Goal: Task Accomplishment & Management: Complete application form

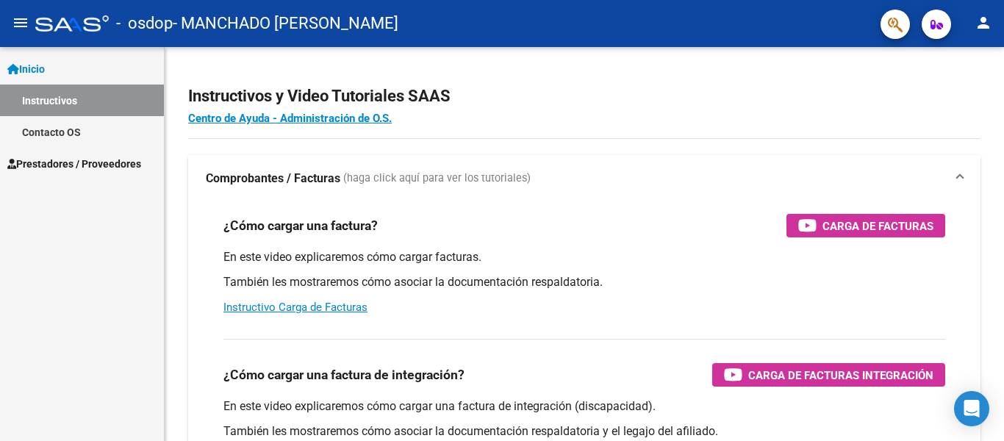
click at [65, 166] on span "Prestadores / Proveedores" at bounding box center [74, 164] width 134 height 16
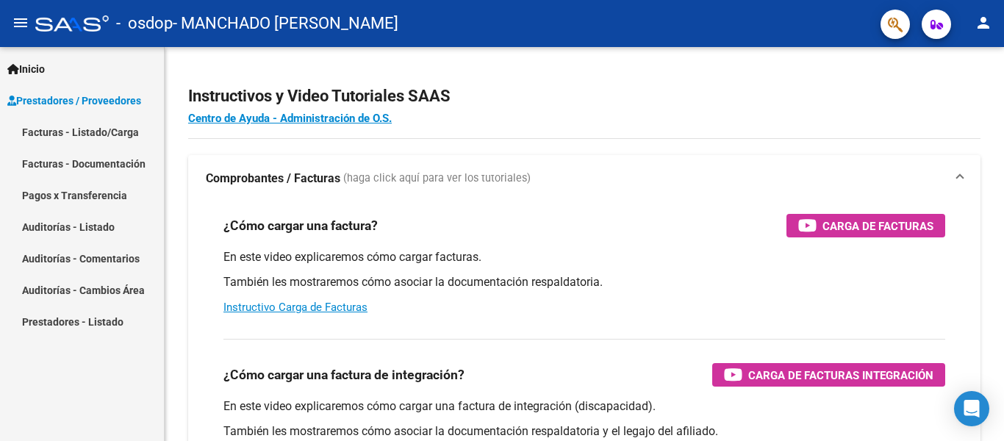
click at [105, 129] on link "Facturas - Listado/Carga" at bounding box center [82, 132] width 164 height 32
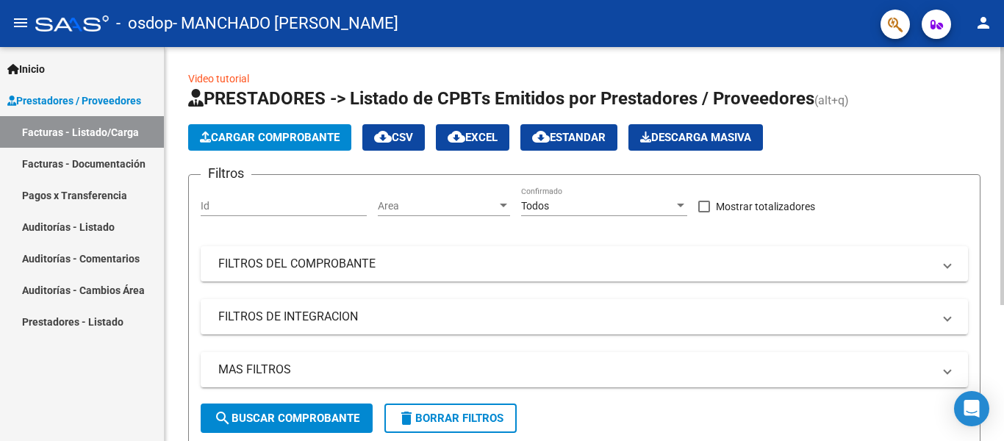
click at [311, 140] on span "Cargar Comprobante" at bounding box center [270, 137] width 140 height 13
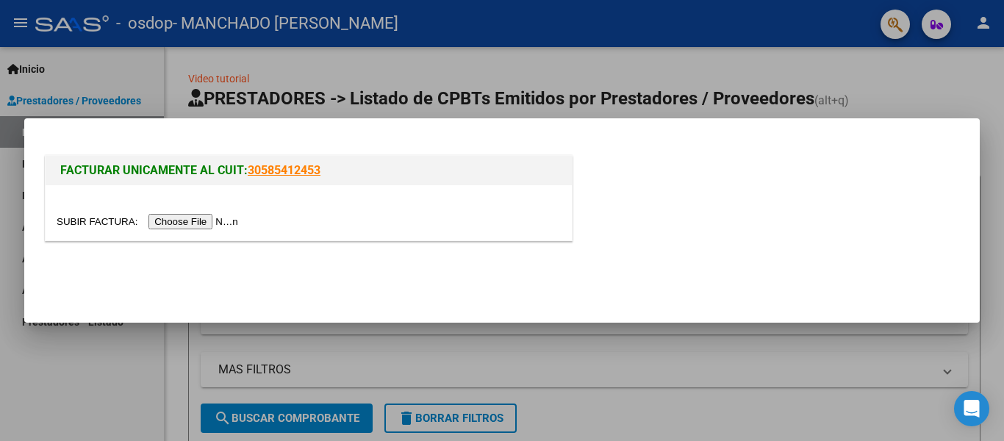
click at [212, 216] on input "file" at bounding box center [150, 221] width 186 height 15
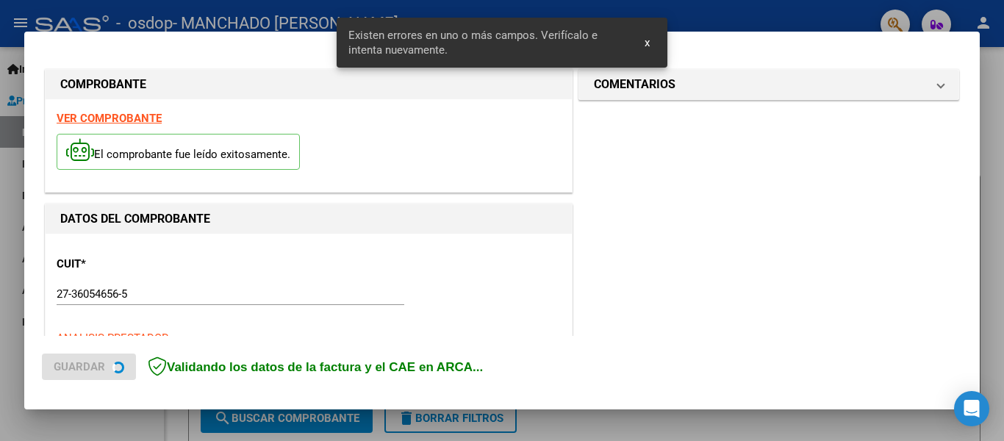
scroll to position [368, 0]
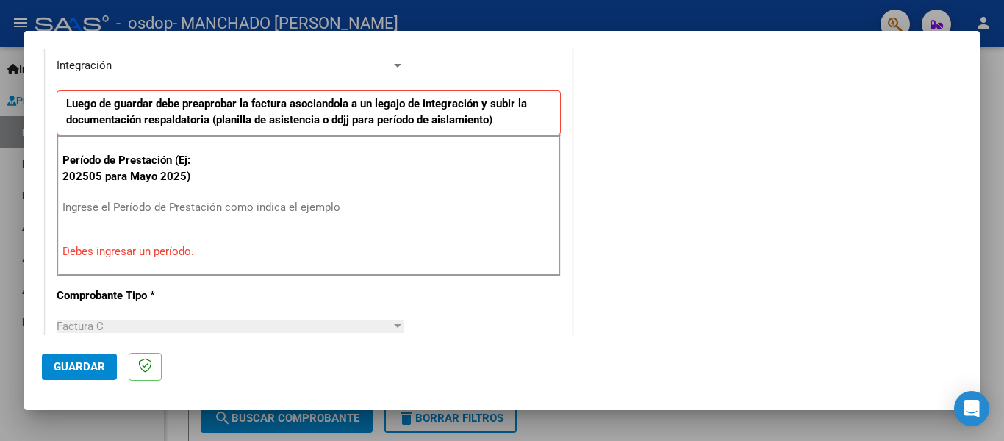
click at [160, 202] on input "Ingrese el Período de Prestación como indica el ejemplo" at bounding box center [232, 207] width 340 height 13
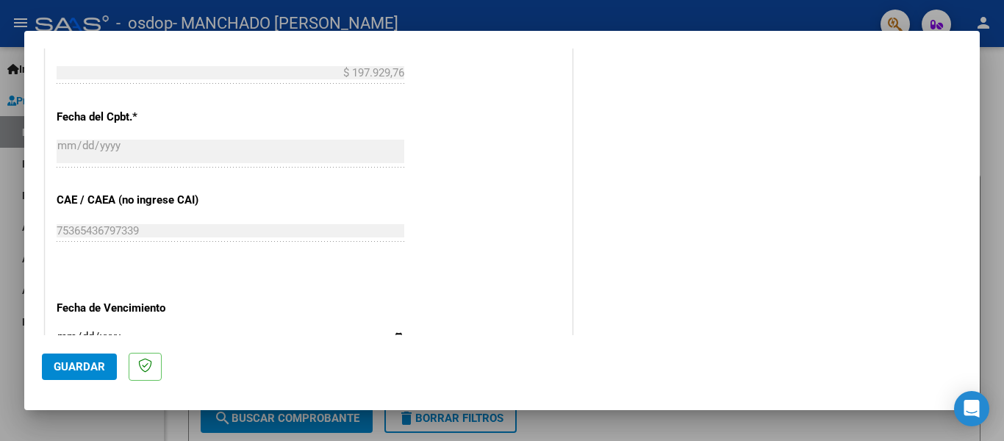
scroll to position [880, 0]
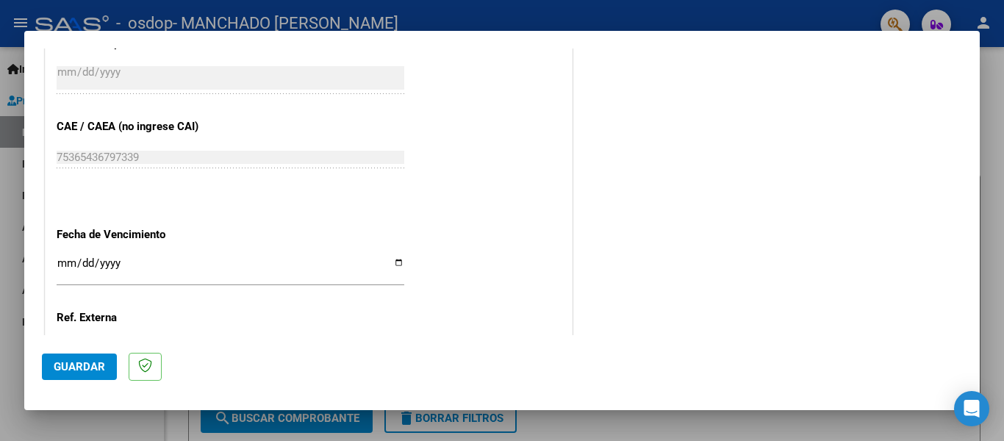
type input "202508"
click at [395, 257] on input "Ingresar la fecha" at bounding box center [231, 269] width 348 height 24
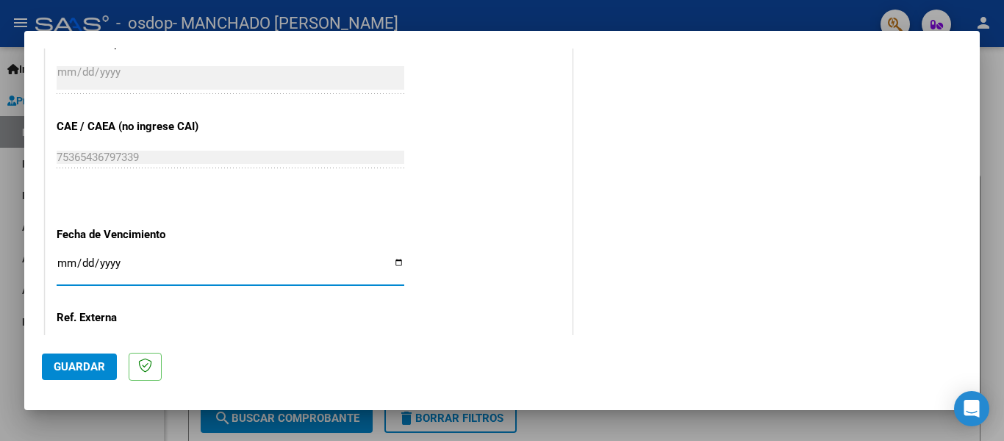
type input "2025-09-19"
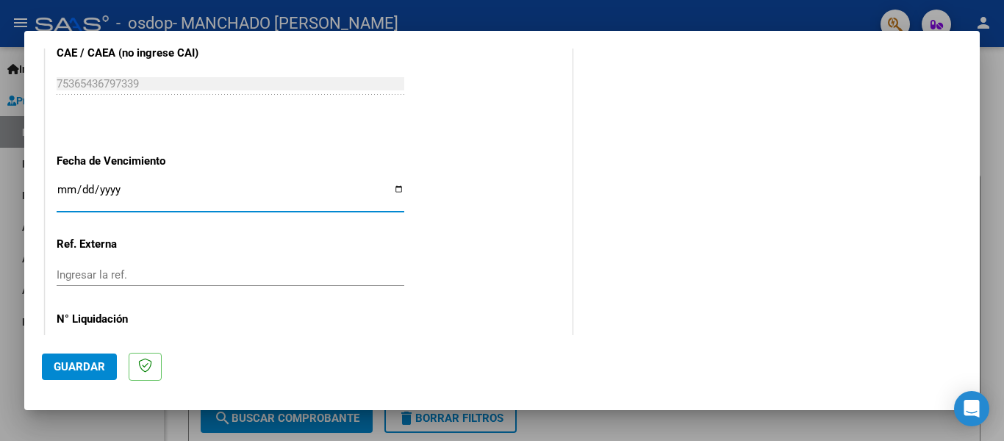
scroll to position [988, 0]
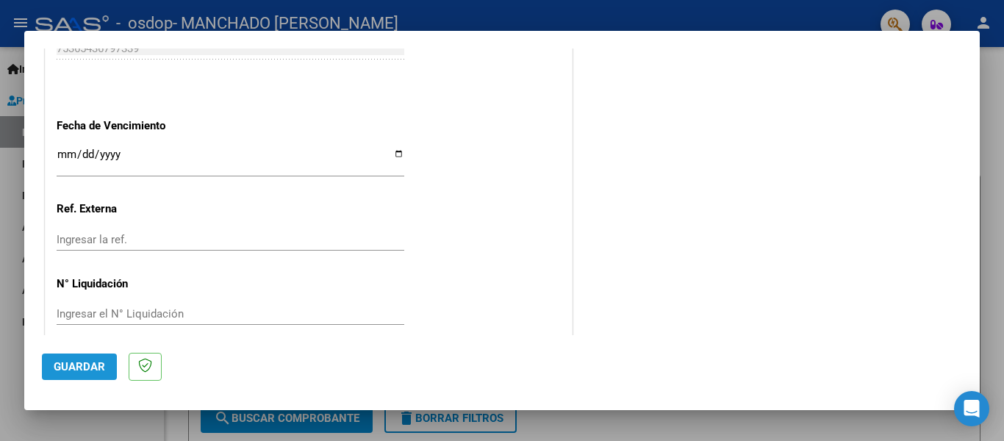
click at [107, 368] on button "Guardar" at bounding box center [79, 366] width 75 height 26
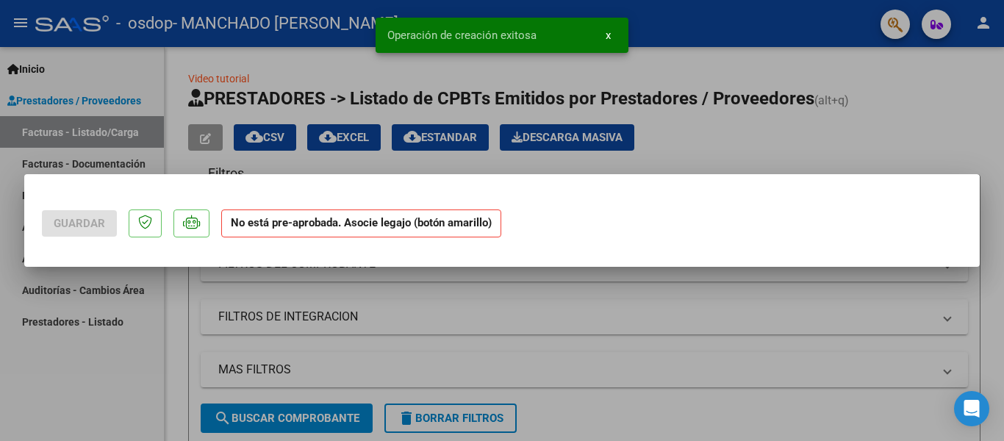
scroll to position [0, 0]
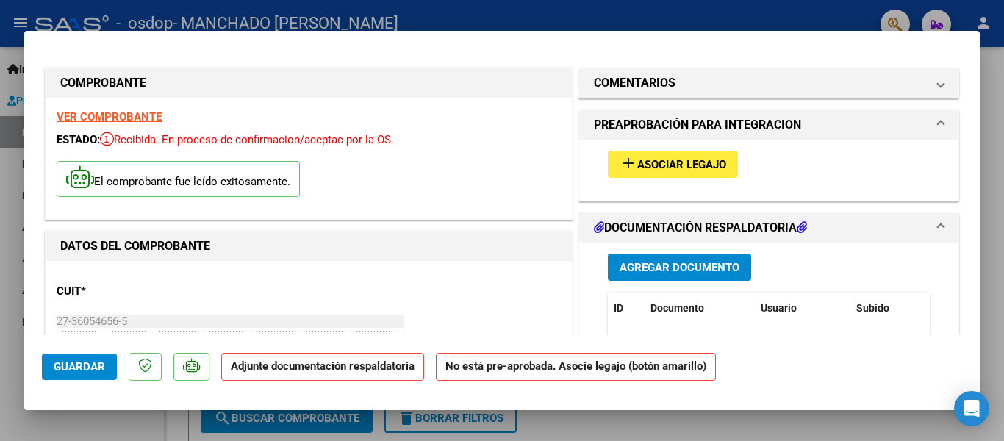
click at [700, 168] on span "Asociar Legajo" at bounding box center [681, 164] width 89 height 13
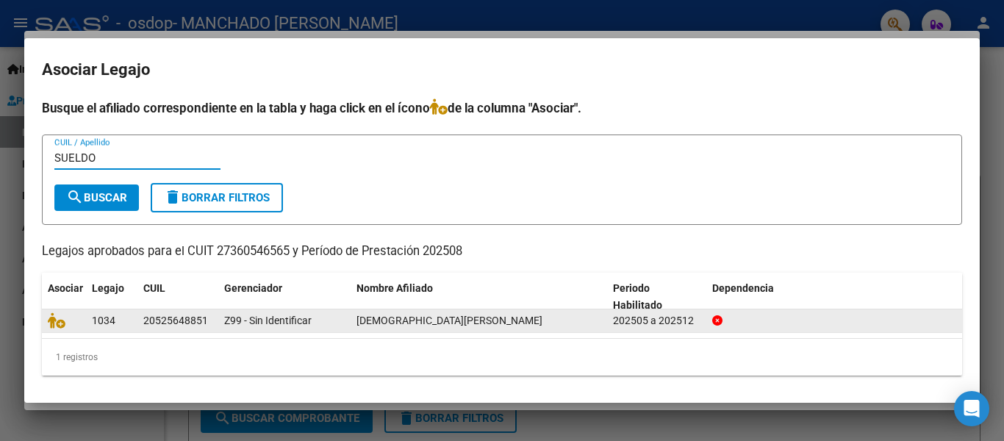
type input "SUELDO"
click at [123, 321] on div "1034" at bounding box center [112, 320] width 40 height 17
click at [121, 317] on div "1034" at bounding box center [112, 320] width 40 height 17
click at [229, 328] on div "Z99 - Sin Identificar" at bounding box center [284, 320] width 121 height 17
click at [689, 320] on div "202505 a 202512" at bounding box center [656, 320] width 87 height 17
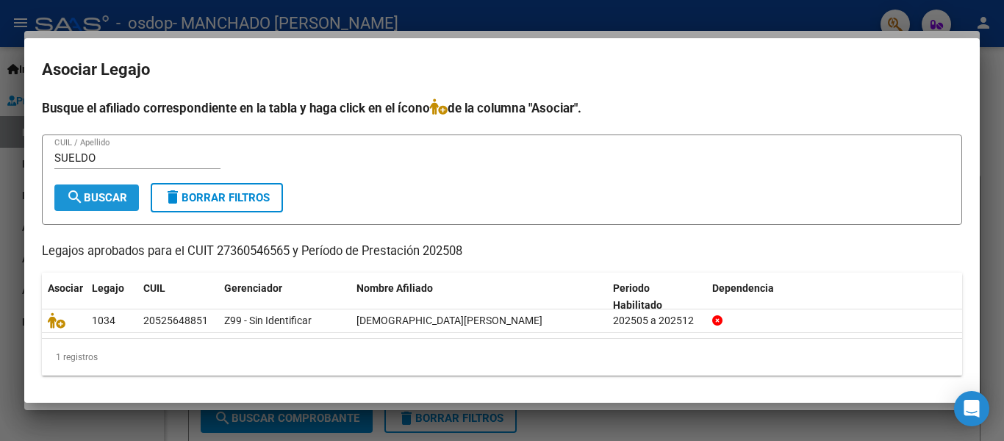
click at [99, 198] on span "search Buscar" at bounding box center [96, 197] width 61 height 13
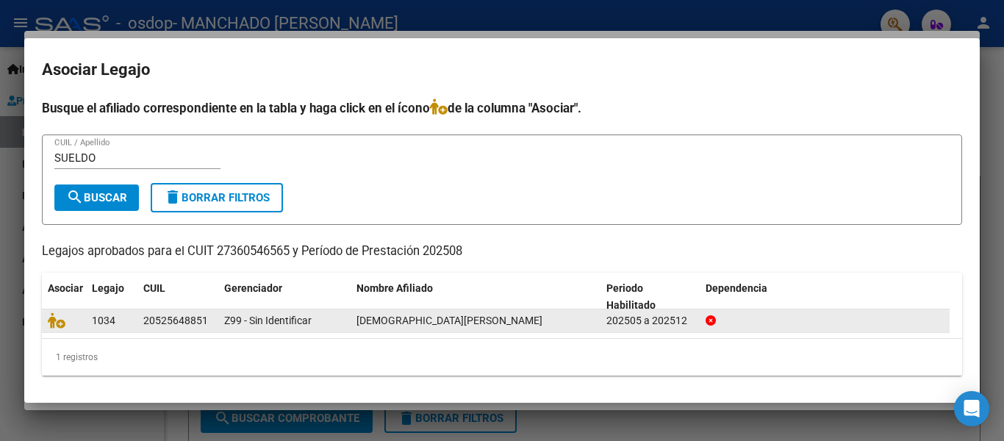
click at [141, 319] on datatable-body-cell "20525648851" at bounding box center [177, 320] width 81 height 23
click at [54, 322] on icon at bounding box center [57, 320] width 18 height 16
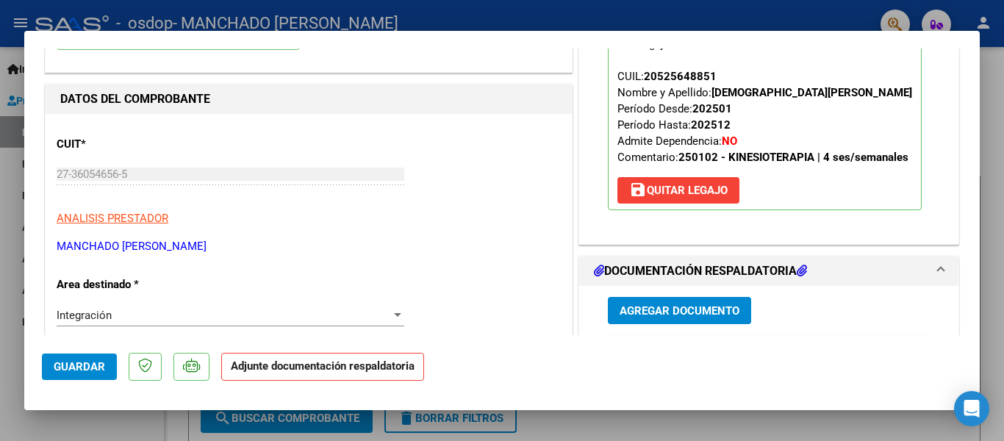
scroll to position [294, 0]
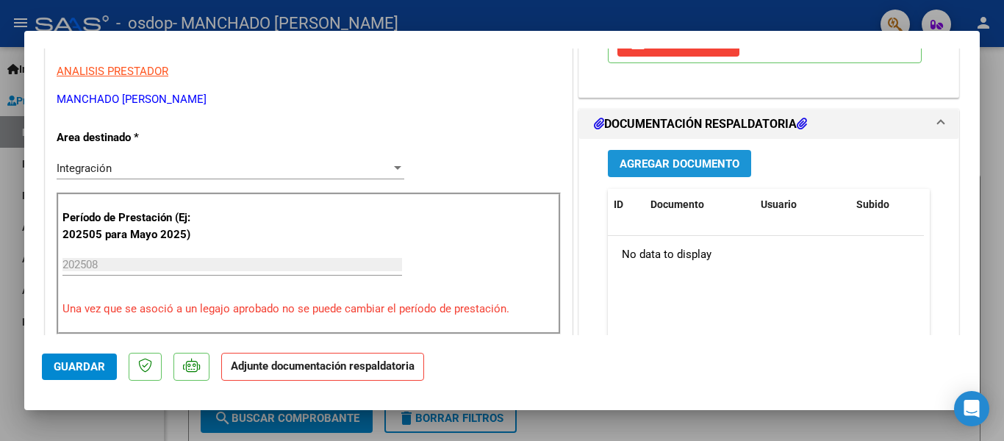
click at [678, 170] on span "Agregar Documento" at bounding box center [680, 163] width 120 height 13
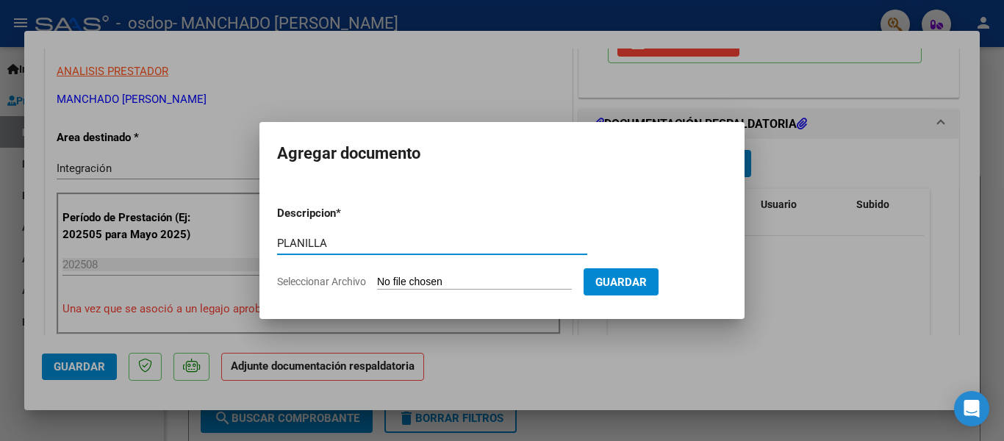
type input "PLANILLA"
click at [636, 281] on span "Guardar" at bounding box center [620, 282] width 51 height 13
click at [437, 278] on input "Seleccionar Archivo" at bounding box center [474, 283] width 195 height 14
click at [442, 280] on input "Seleccionar Archivo" at bounding box center [474, 283] width 195 height 14
click at [484, 281] on input "Seleccionar Archivo" at bounding box center [474, 283] width 195 height 14
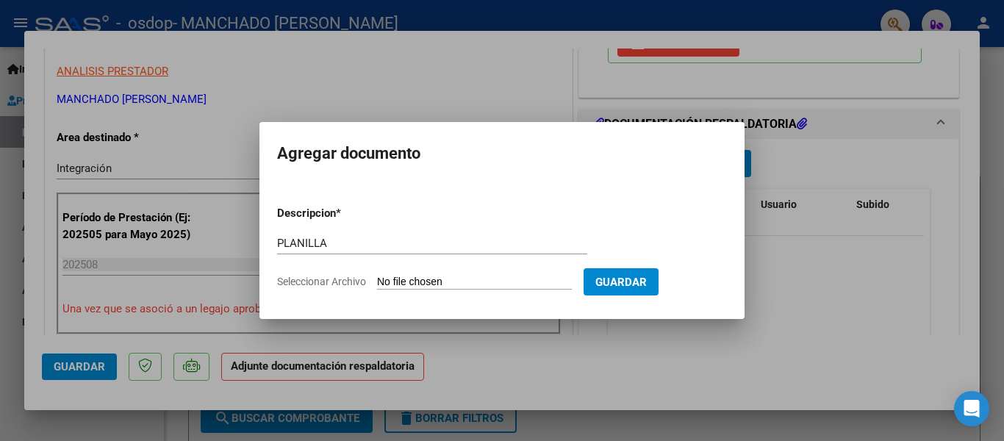
type input "C:\fakepath\PLANILLA AGOSTO 2025 JUANSE.jpg"
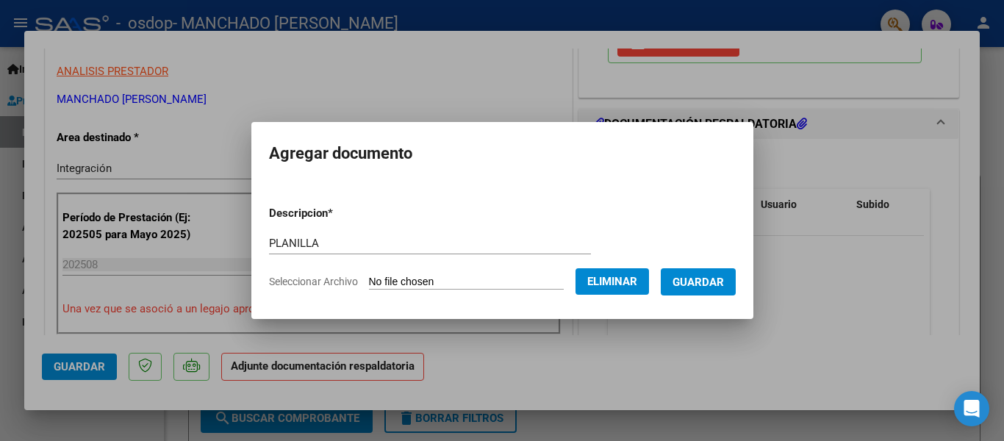
click at [716, 284] on span "Guardar" at bounding box center [697, 282] width 51 height 13
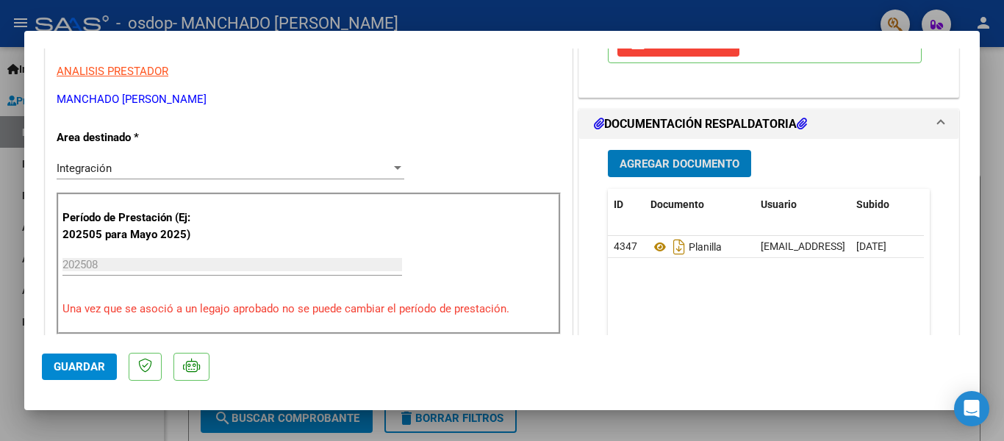
scroll to position [367, 0]
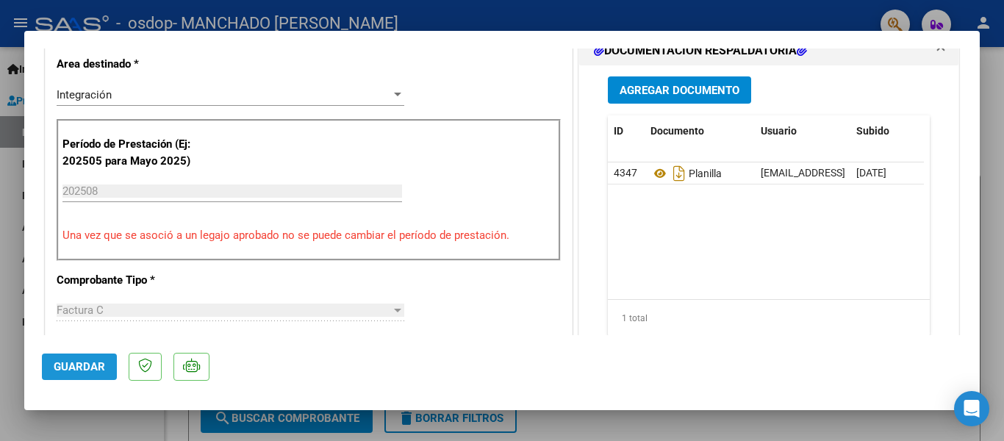
click at [69, 366] on span "Guardar" at bounding box center [79, 366] width 51 height 13
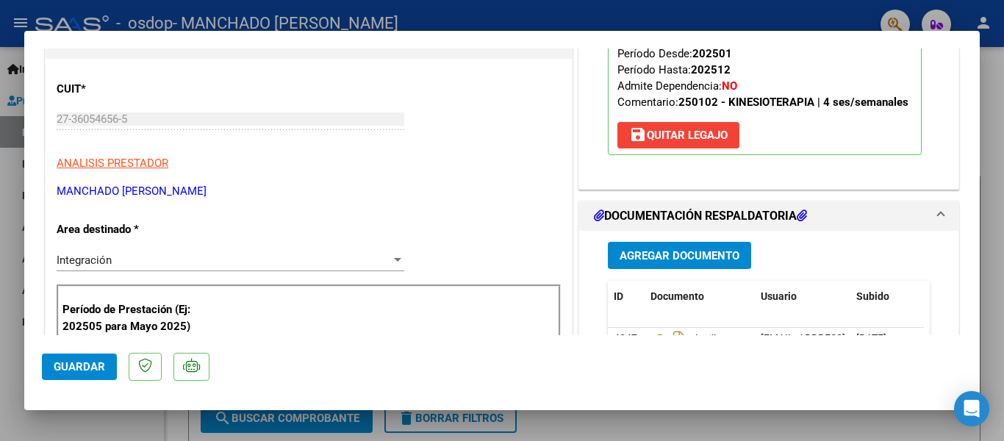
scroll to position [0, 0]
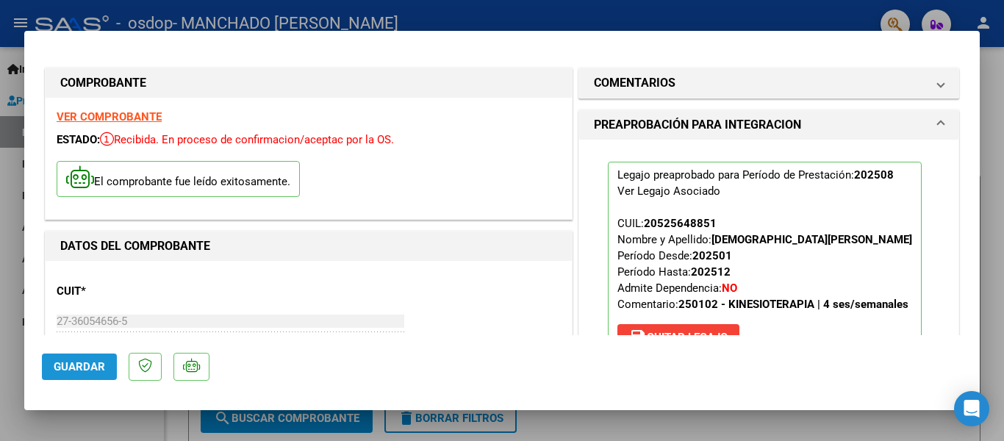
click at [86, 367] on span "Guardar" at bounding box center [79, 366] width 51 height 13
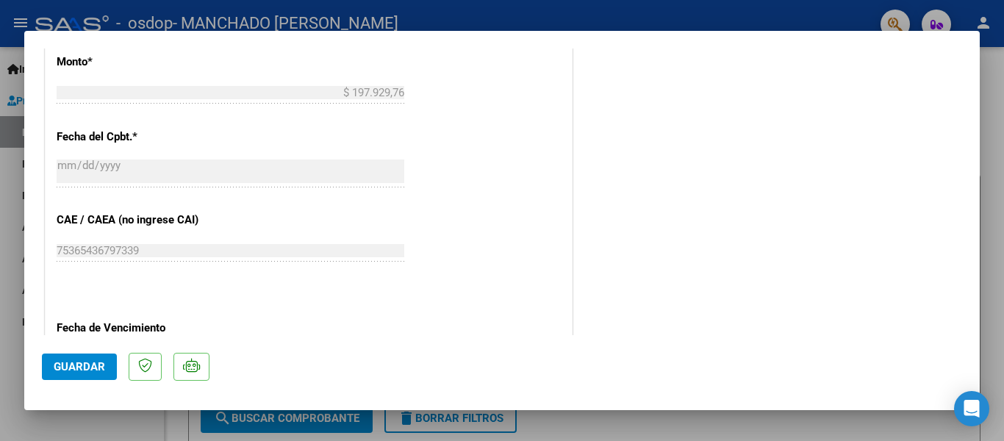
scroll to position [1010, 0]
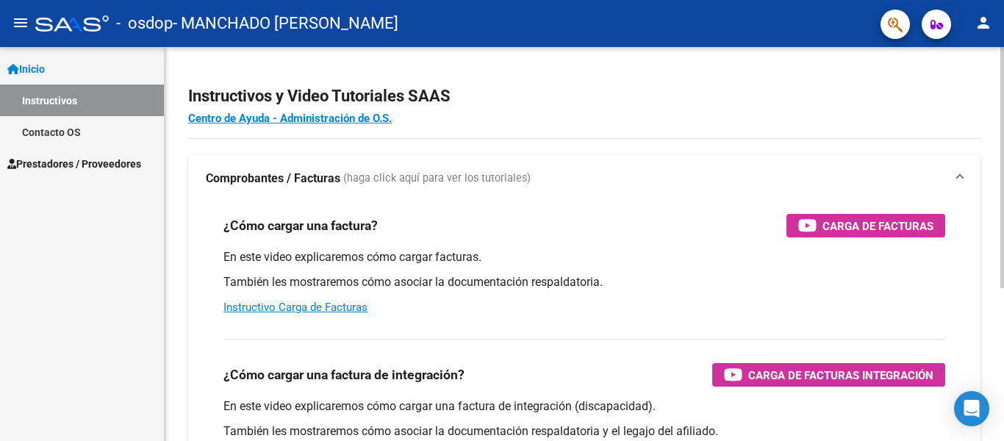
scroll to position [147, 0]
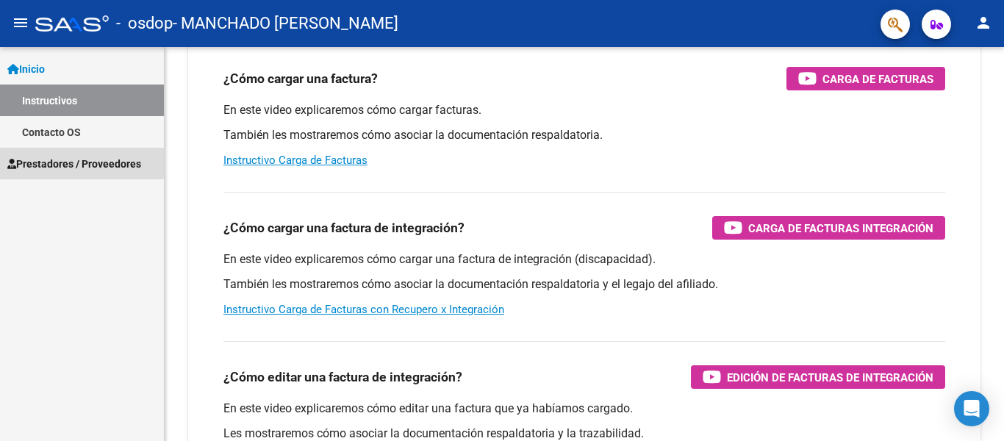
click at [37, 159] on span "Prestadores / Proveedores" at bounding box center [74, 164] width 134 height 16
click at [47, 162] on span "Prestadores / Proveedores" at bounding box center [74, 164] width 134 height 16
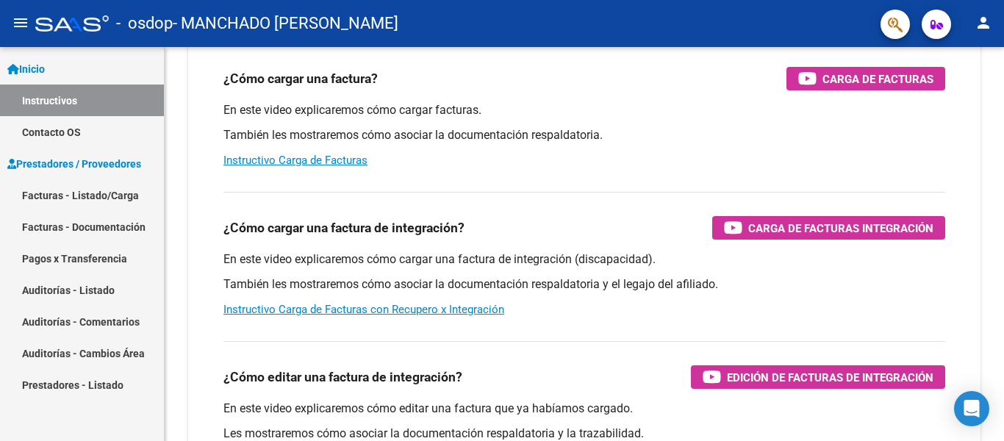
click at [57, 223] on link "Facturas - Documentación" at bounding box center [82, 227] width 164 height 32
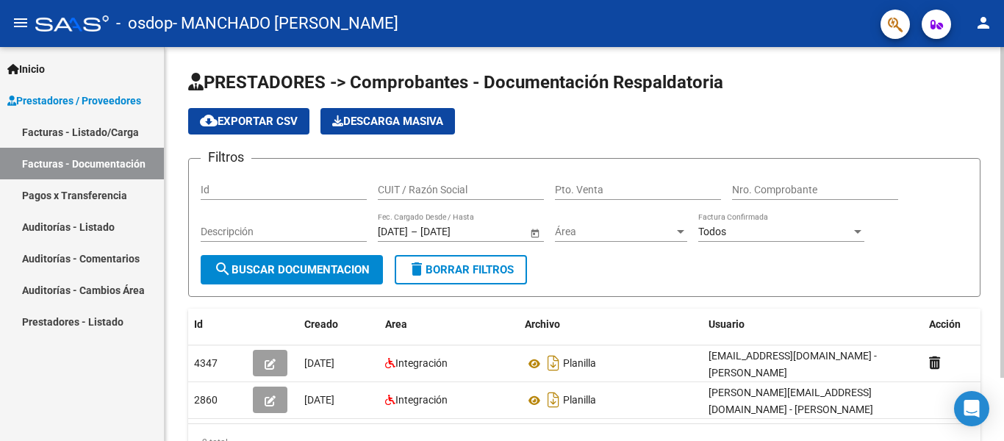
scroll to position [76, 0]
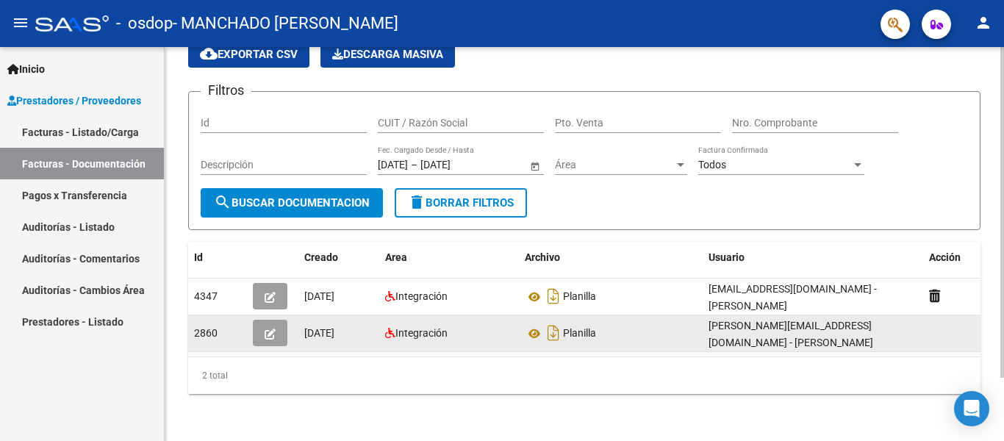
click at [265, 320] on button "button" at bounding box center [270, 333] width 35 height 26
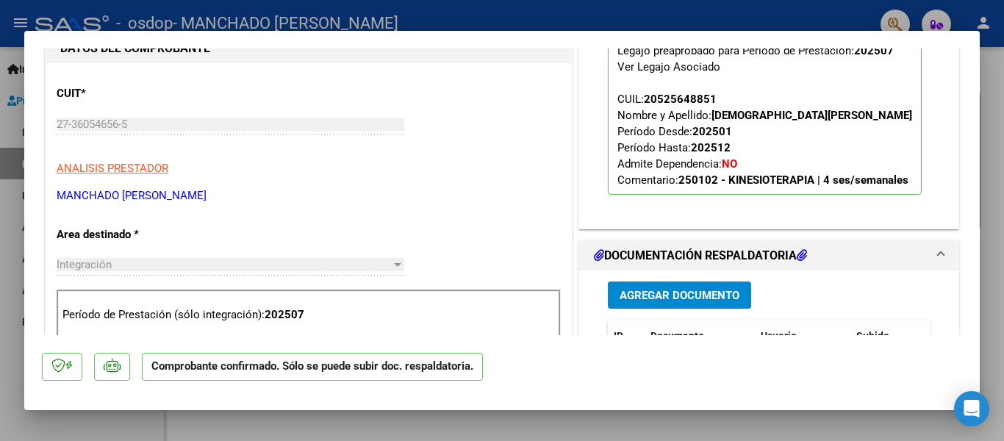
scroll to position [0, 0]
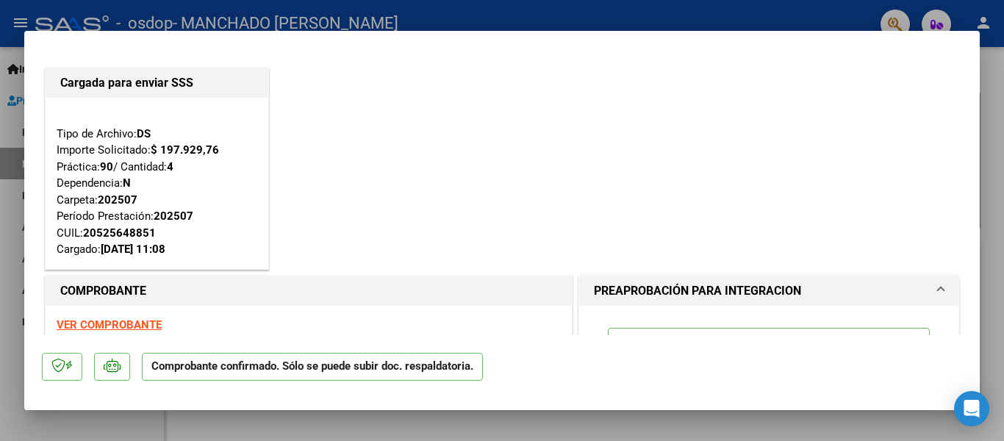
click at [492, 426] on div at bounding box center [502, 220] width 1004 height 441
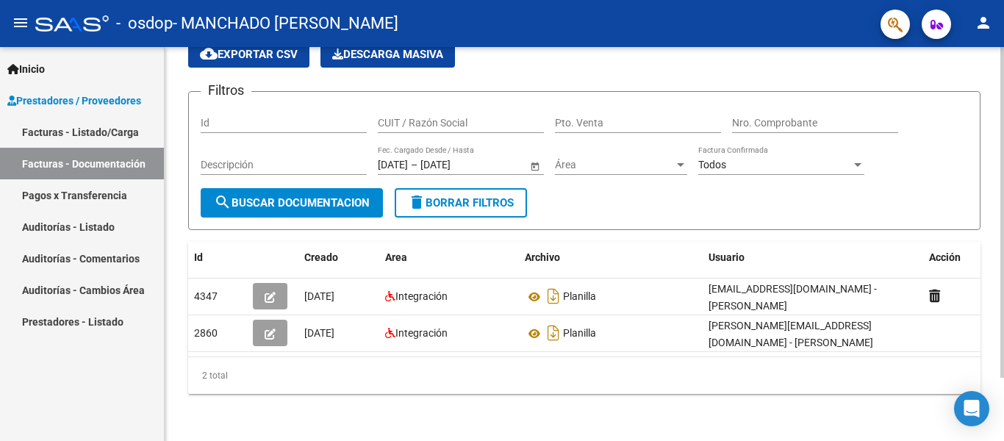
scroll to position [76, 0]
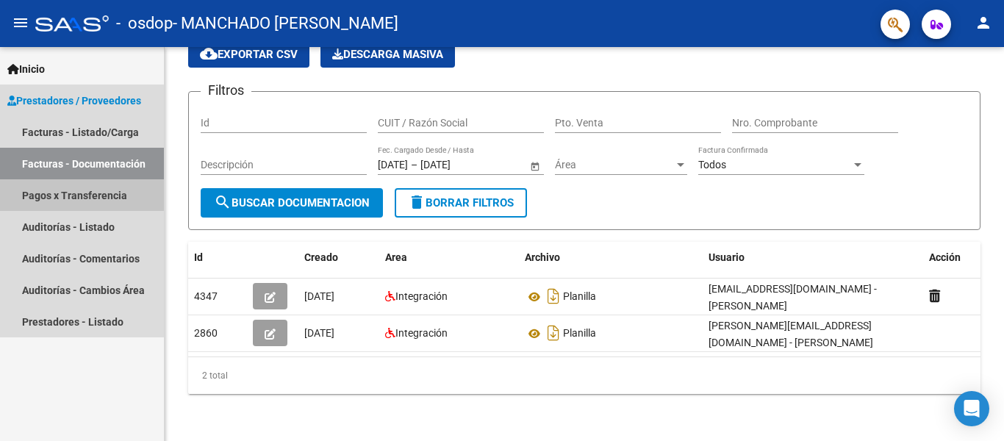
click at [82, 195] on link "Pagos x Transferencia" at bounding box center [82, 195] width 164 height 32
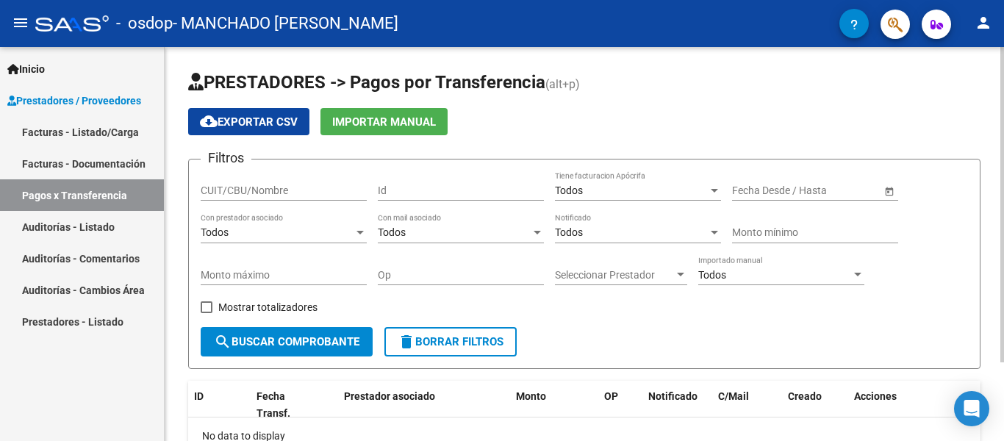
scroll to position [98, 0]
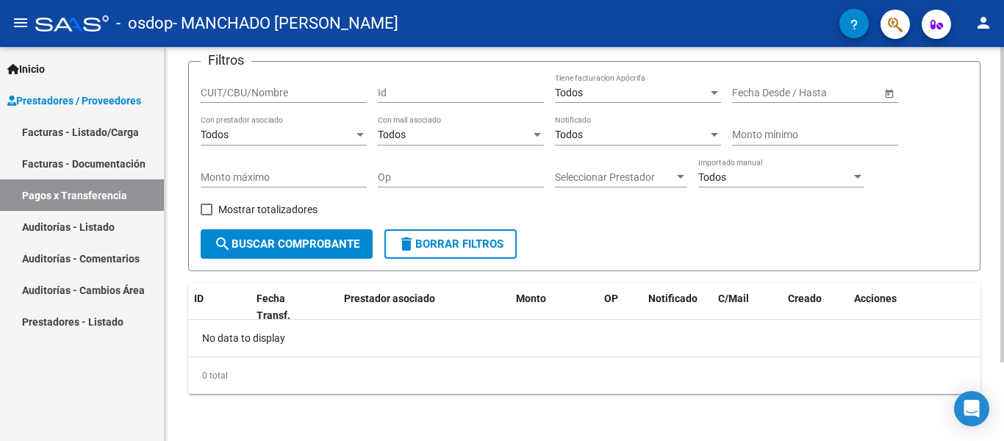
click at [297, 248] on span "search Buscar Comprobante" at bounding box center [287, 243] width 146 height 13
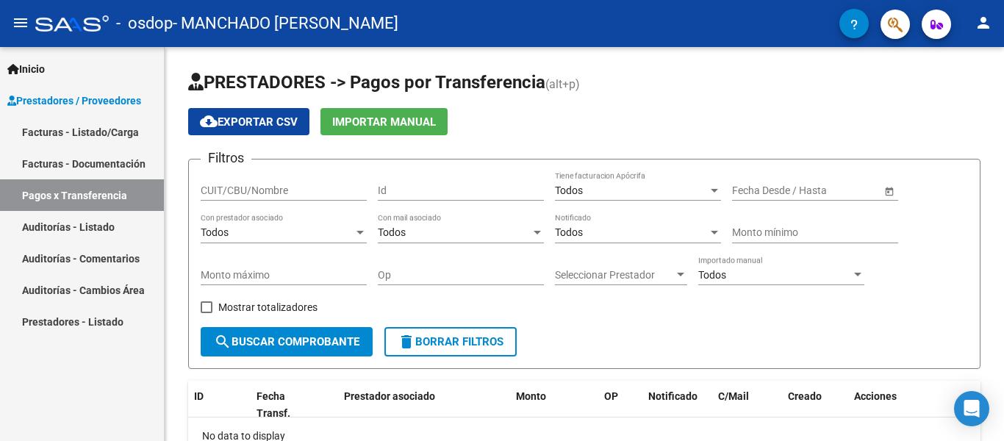
click at [85, 158] on link "Facturas - Documentación" at bounding box center [82, 164] width 164 height 32
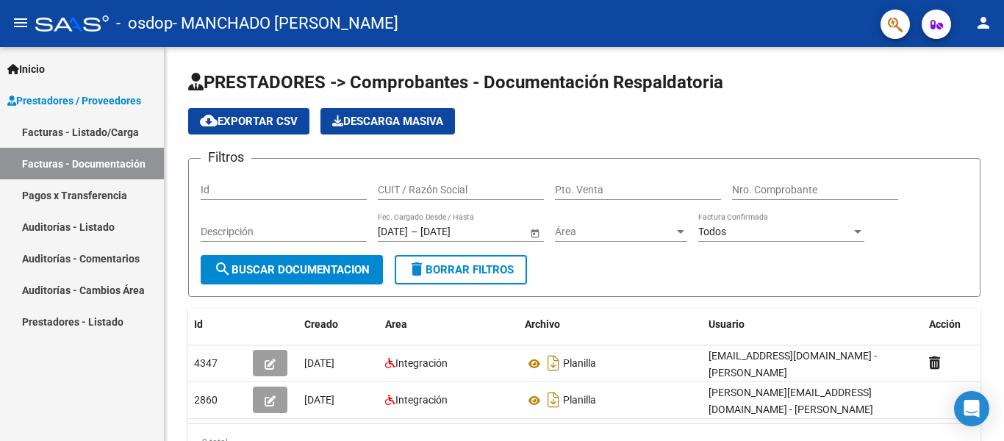
click at [90, 126] on link "Facturas - Listado/Carga" at bounding box center [82, 132] width 164 height 32
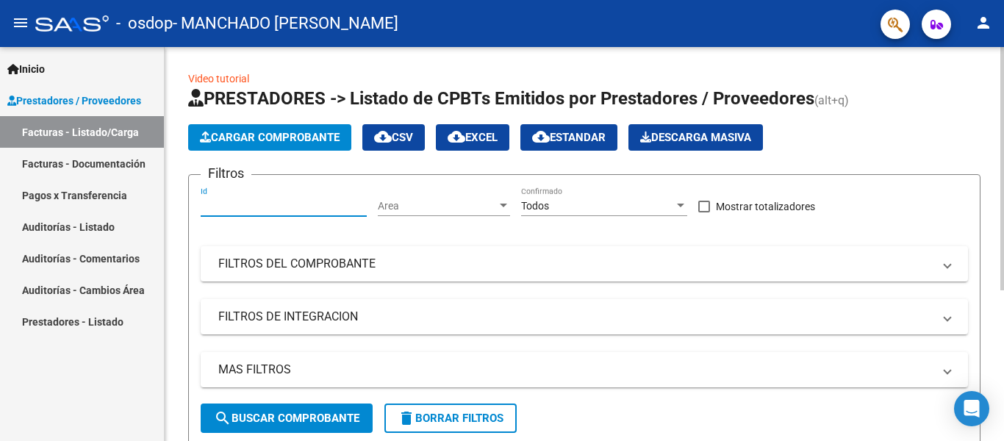
click at [209, 211] on input "Id" at bounding box center [284, 206] width 166 height 12
click at [70, 195] on link "Pagos x Transferencia" at bounding box center [82, 195] width 164 height 32
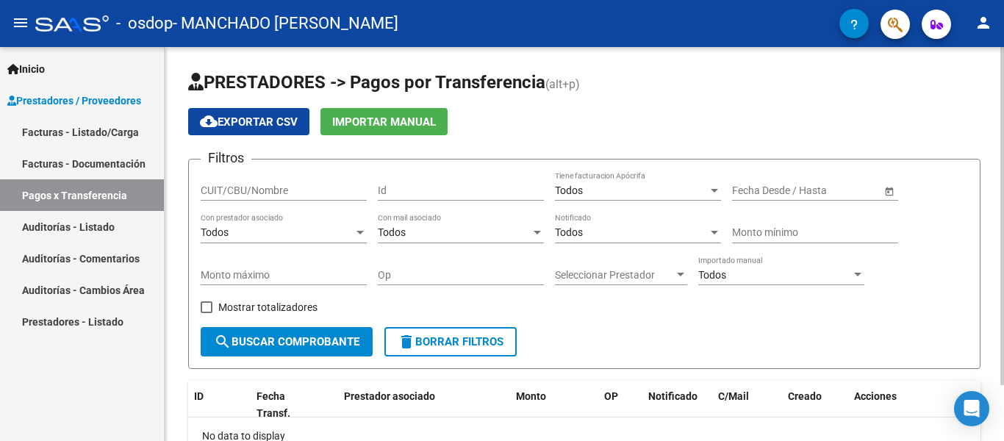
click at [307, 189] on input "CUIT/CBU/Nombre" at bounding box center [284, 190] width 166 height 12
click at [287, 344] on span "search Buscar Comprobante" at bounding box center [287, 341] width 146 height 13
click at [256, 189] on input "CUIT/CBU/Nombre" at bounding box center [284, 190] width 166 height 12
type input "27360546565"
click at [405, 192] on input "Id" at bounding box center [461, 190] width 166 height 12
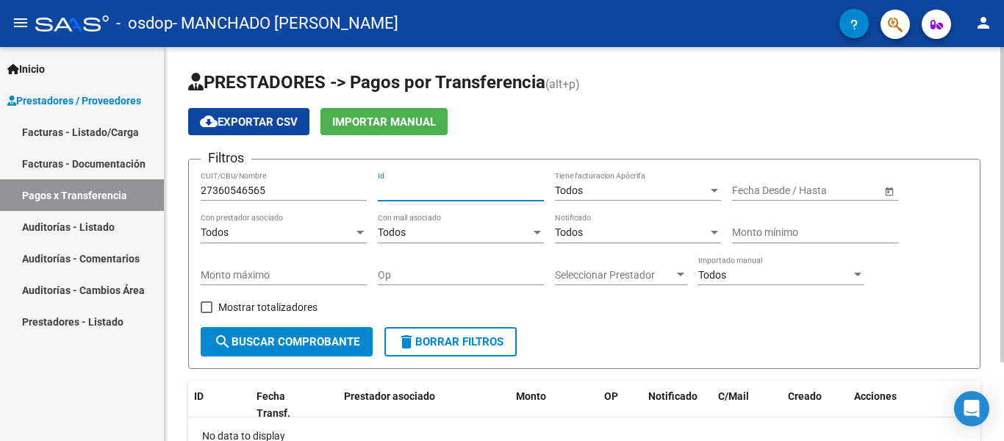
click at [232, 310] on span "Mostrar totalizadores" at bounding box center [267, 307] width 99 height 18
click at [207, 313] on input "Mostrar totalizadores" at bounding box center [206, 313] width 1 height 1
checkbox input "true"
click at [600, 193] on div "Todos" at bounding box center [631, 190] width 153 height 12
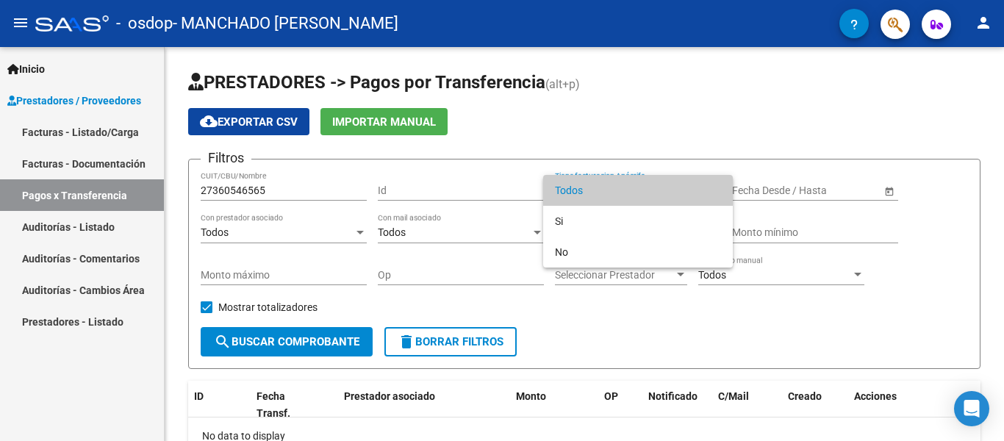
click at [604, 193] on span "Todos" at bounding box center [638, 190] width 166 height 31
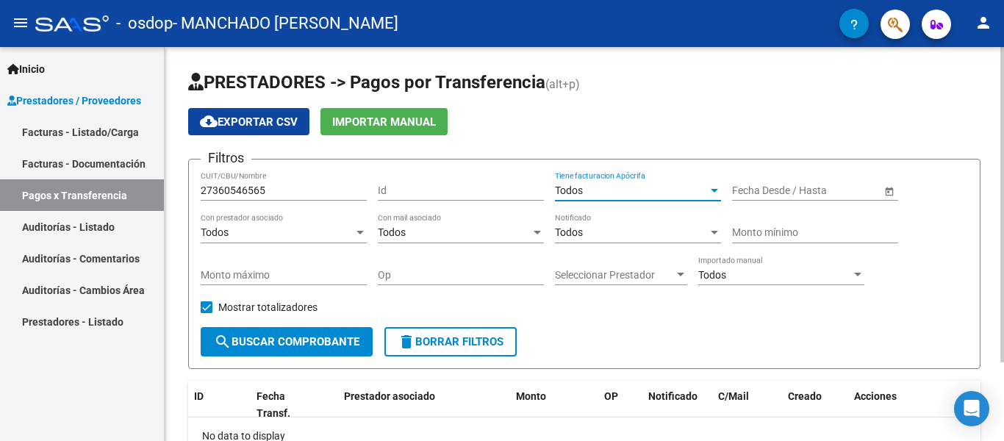
click at [806, 189] on input "text" at bounding box center [834, 190] width 72 height 12
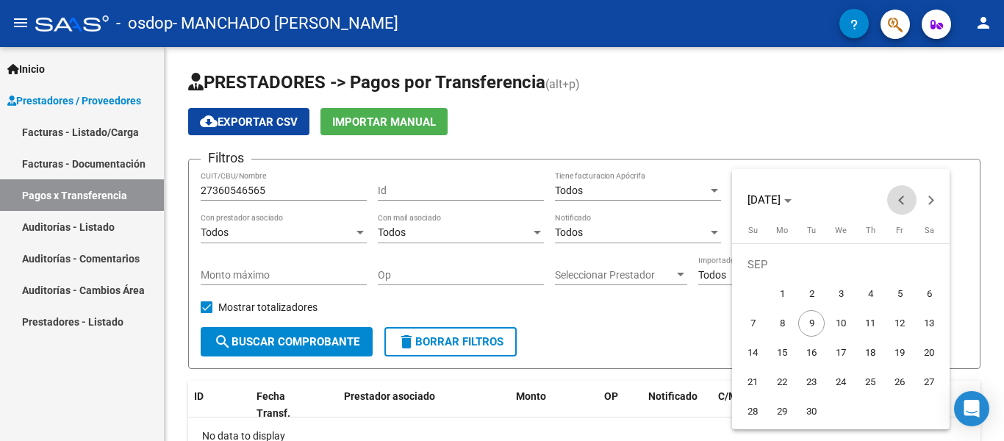
click at [900, 191] on span "Previous month" at bounding box center [901, 199] width 29 height 29
click at [891, 295] on span "8" at bounding box center [899, 294] width 26 height 26
type input "[DATE]"
click at [67, 323] on div at bounding box center [502, 220] width 1004 height 441
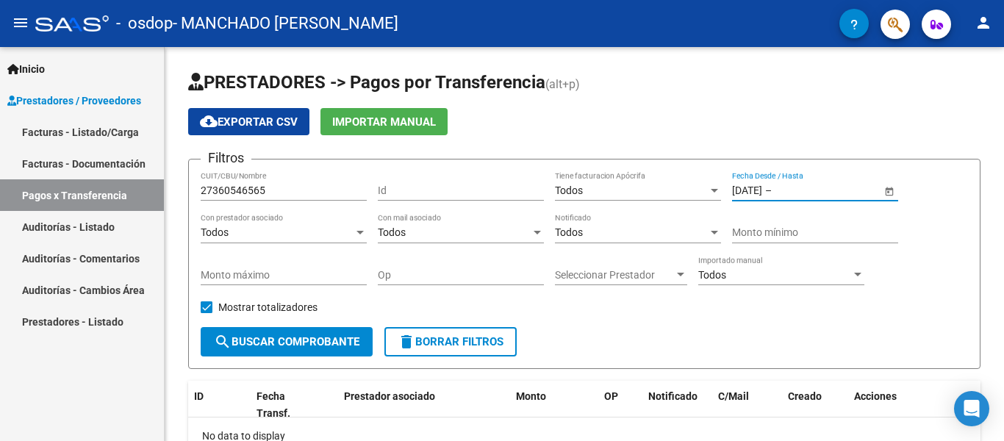
click at [85, 133] on link "Facturas - Listado/Carga" at bounding box center [82, 132] width 164 height 32
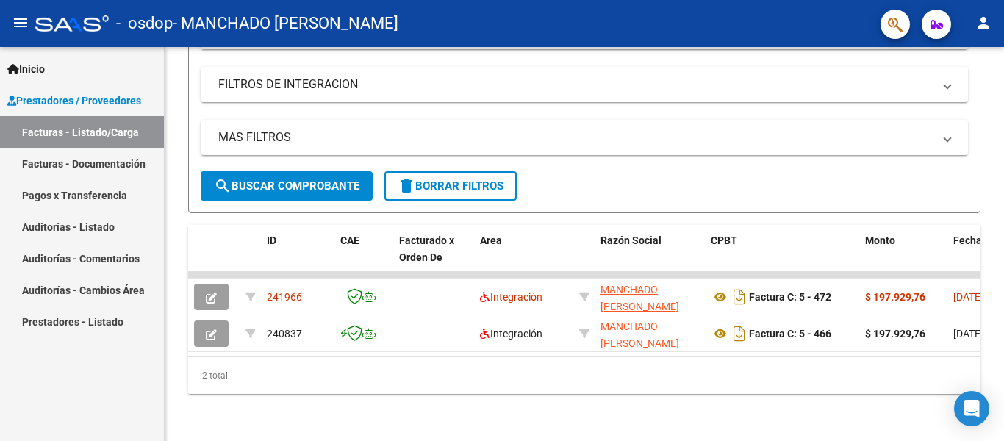
click at [51, 203] on link "Pagos x Transferencia" at bounding box center [82, 195] width 164 height 32
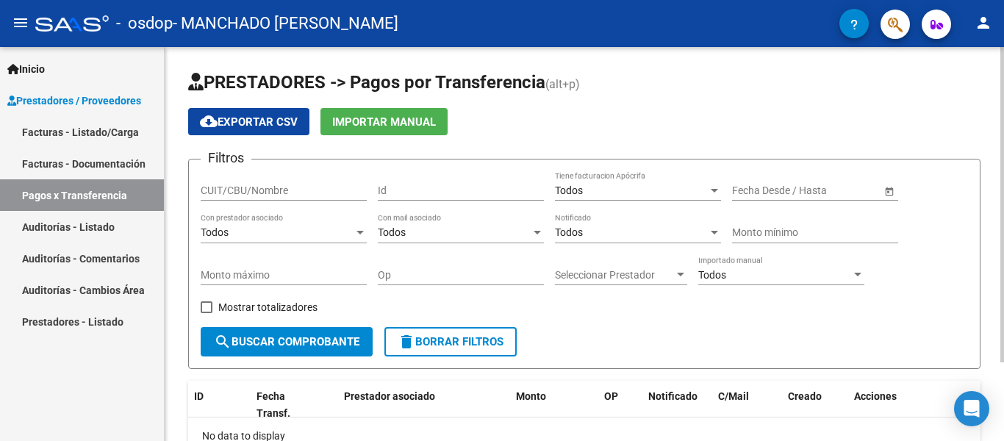
click at [262, 127] on span "cloud_download Exportar CSV" at bounding box center [249, 121] width 98 height 13
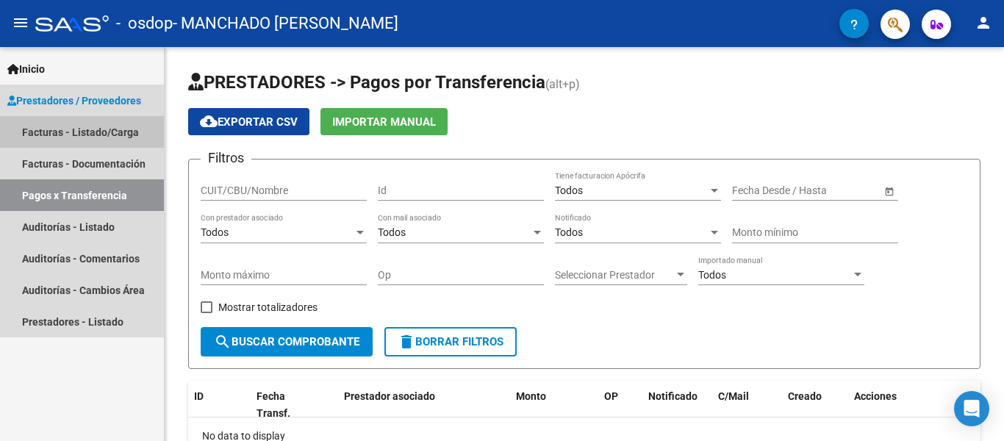
click at [60, 129] on link "Facturas - Listado/Carga" at bounding box center [82, 132] width 164 height 32
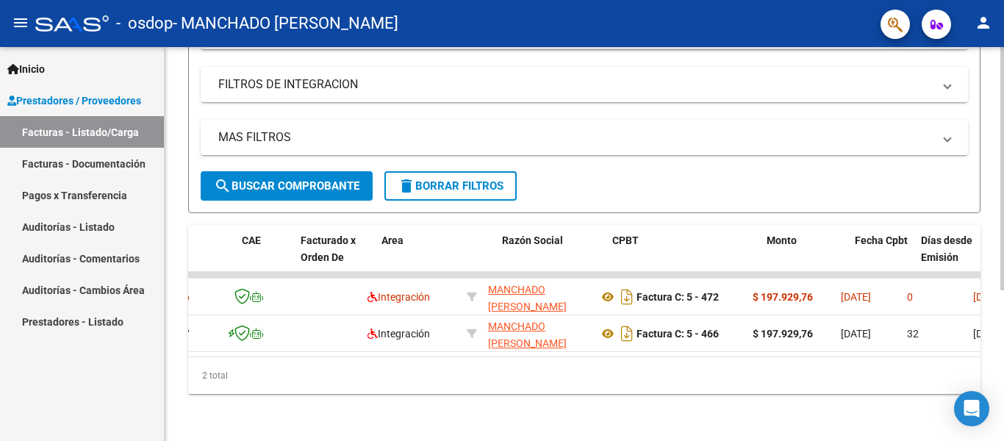
scroll to position [0, 98]
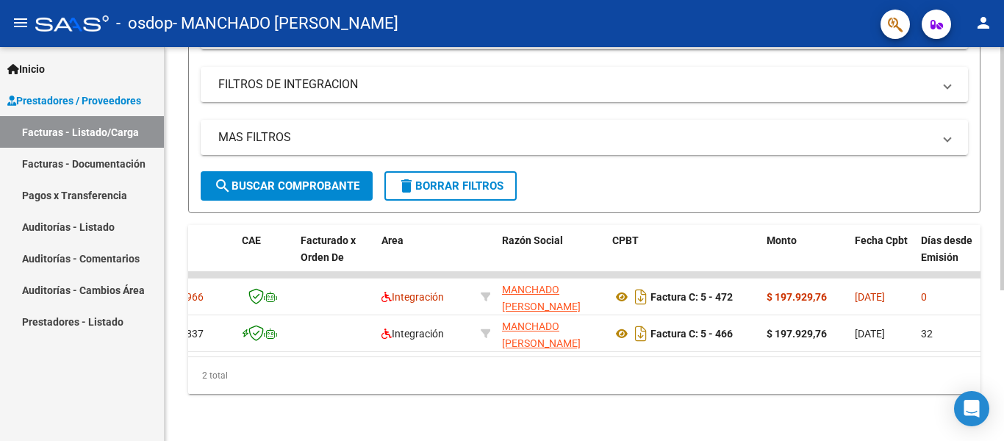
click at [419, 364] on div "2 total" at bounding box center [584, 375] width 792 height 37
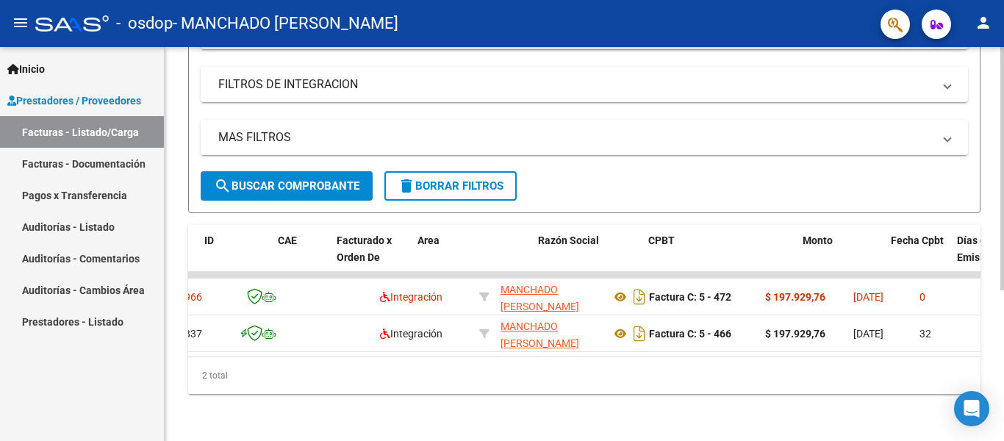
scroll to position [0, 0]
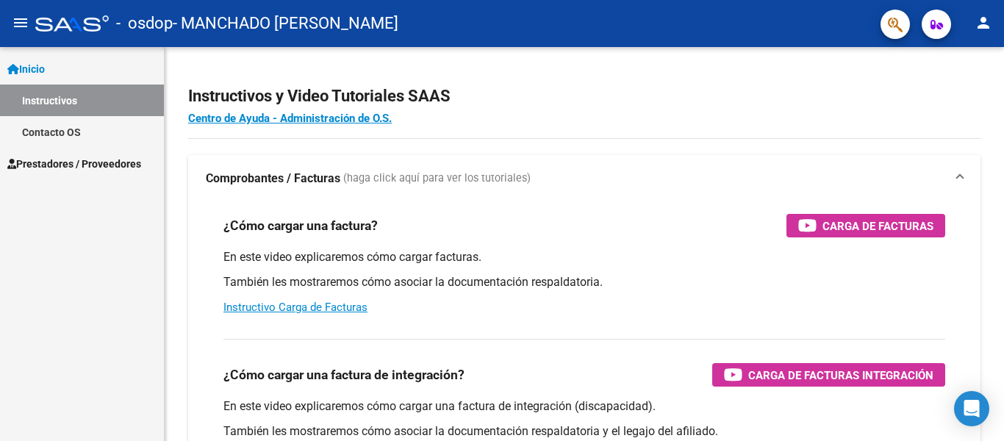
click at [126, 161] on span "Prestadores / Proveedores" at bounding box center [74, 164] width 134 height 16
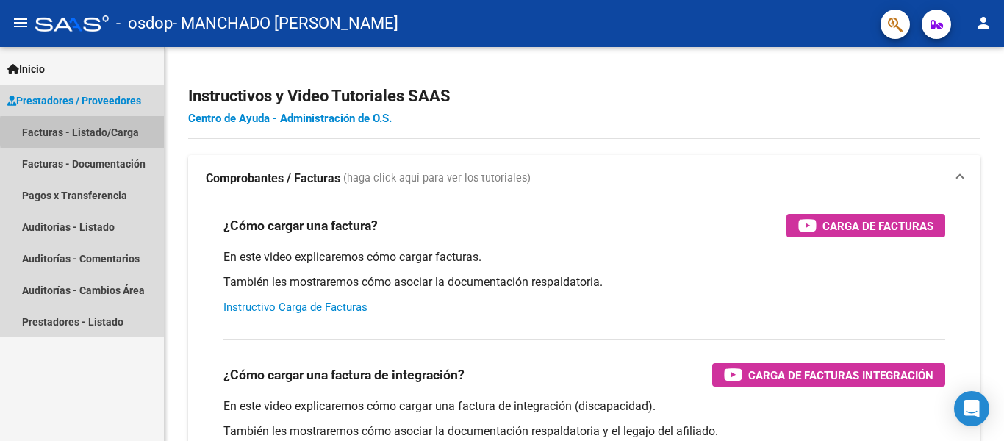
click at [127, 132] on link "Facturas - Listado/Carga" at bounding box center [82, 132] width 164 height 32
